Goal: Task Accomplishment & Management: Complete application form

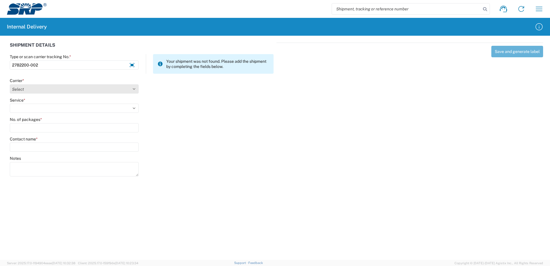
type input "2782200-002"
click at [134, 88] on select "Select Amazon Logistics ATI Trucking BC Dimerco Logistics Empire Southwest FedE…" at bounding box center [74, 88] width 129 height 9
select select "18714"
click at [10, 84] on select "Select Amazon Logistics ATI Trucking BC Dimerco Logistics Empire Southwest FedE…" at bounding box center [74, 88] width 129 height 9
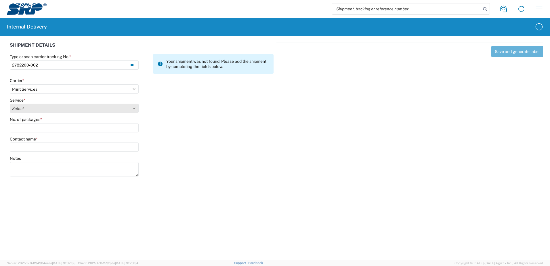
click at [134, 107] on select "Select Ground Inter-office" at bounding box center [74, 108] width 129 height 9
select select "35764"
click at [10, 104] on select "Select Ground Inter-office" at bounding box center [74, 108] width 129 height 9
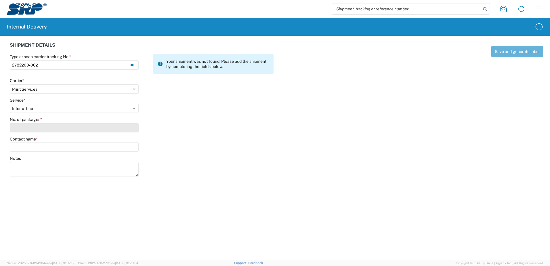
click at [127, 130] on input "No. of packages *" at bounding box center [74, 127] width 129 height 9
type input "1"
click at [125, 148] on input "Contact name *" at bounding box center [74, 146] width 129 height 9
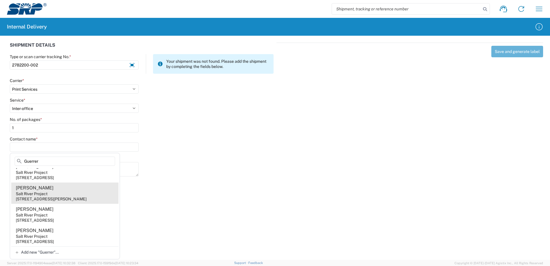
scroll to position [236, 0]
type input "Guerrer"
click at [51, 189] on agx-address-suggestion-item "[PERSON_NAME] Salt River Project [STREET_ADDRESS][PERSON_NAME]" at bounding box center [64, 192] width 107 height 21
type input "[PERSON_NAME]"
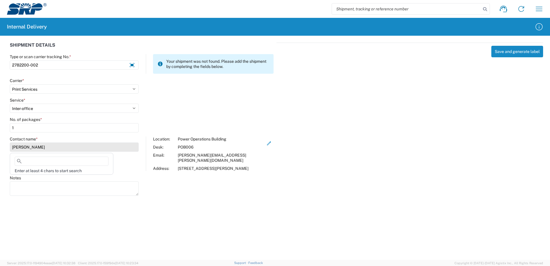
click at [41, 148] on input "[PERSON_NAME]" at bounding box center [74, 146] width 129 height 9
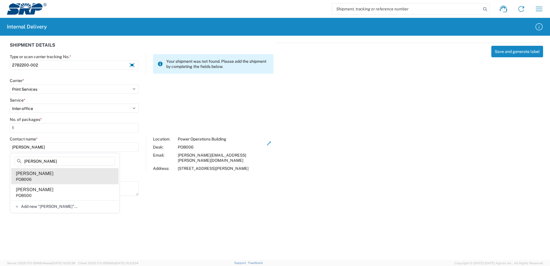
type input "[PERSON_NAME]"
click at [37, 174] on div "[PERSON_NAME]" at bounding box center [35, 173] width 38 height 6
type input "[PERSON_NAME]"
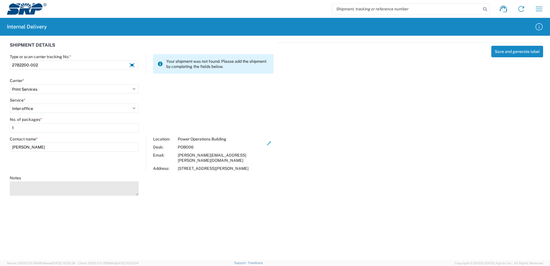
click at [63, 190] on textarea "Notes" at bounding box center [74, 188] width 129 height 14
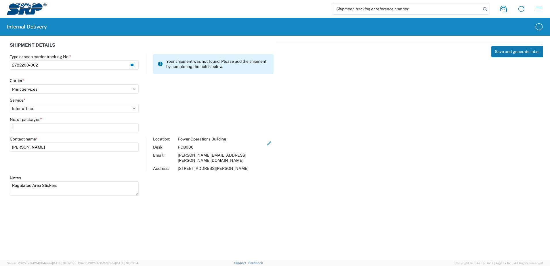
type textarea "Regulated Area Stickers"
click at [510, 52] on button "Save and generate label" at bounding box center [517, 52] width 52 height 12
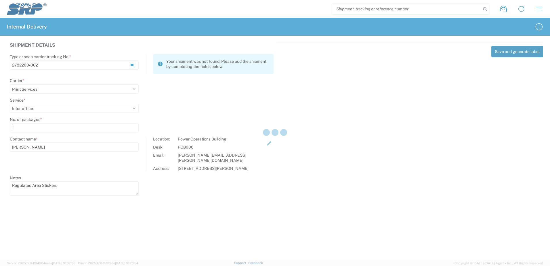
select select
